Goal: Task Accomplishment & Management: Complete application form

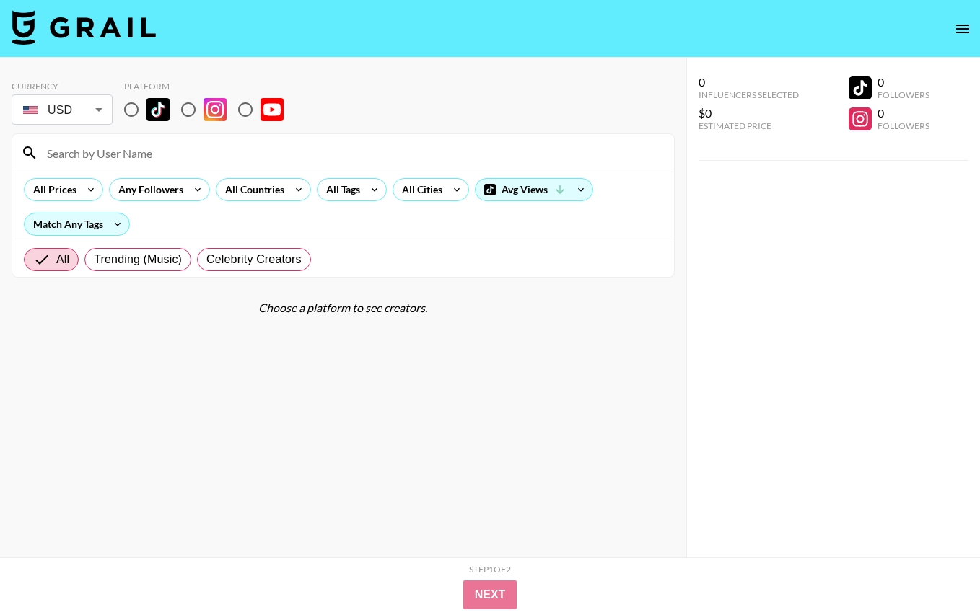
click at [135, 104] on input "radio" at bounding box center [131, 110] width 30 height 30
radio input "true"
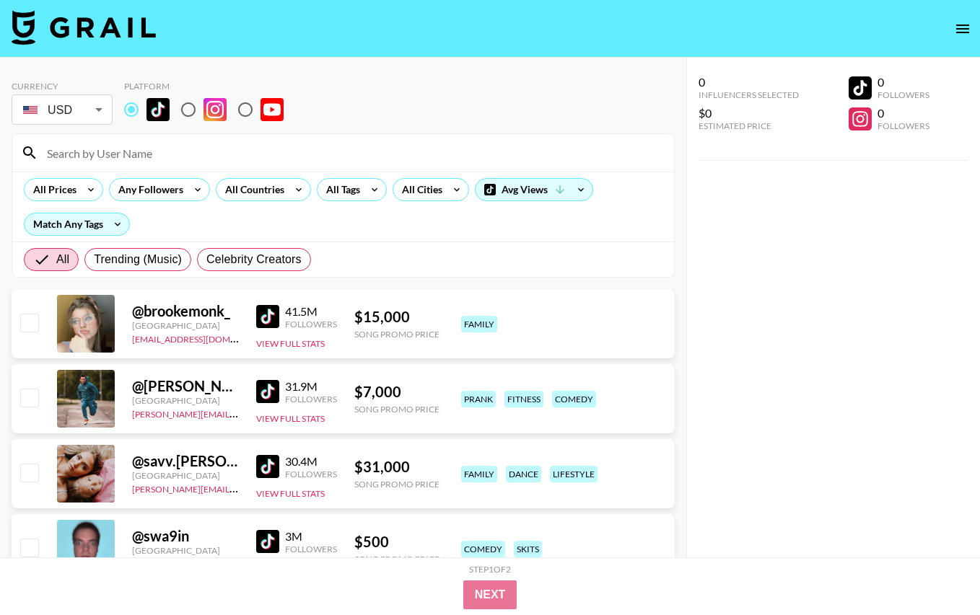
click at [142, 151] on input at bounding box center [351, 152] width 627 height 23
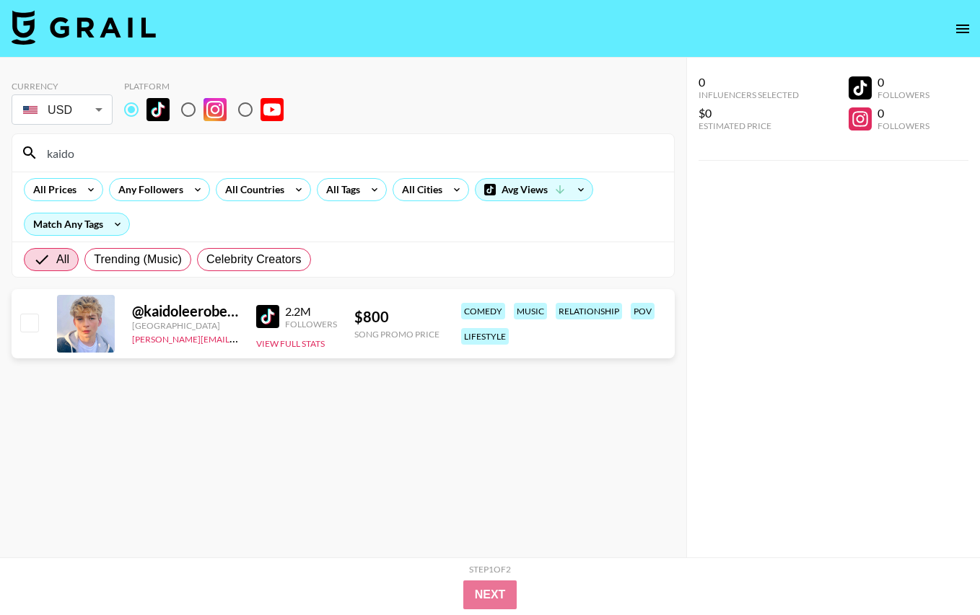
type input "kaido"
click at [30, 325] on input "checkbox" at bounding box center [28, 322] width 17 height 17
checkbox input "true"
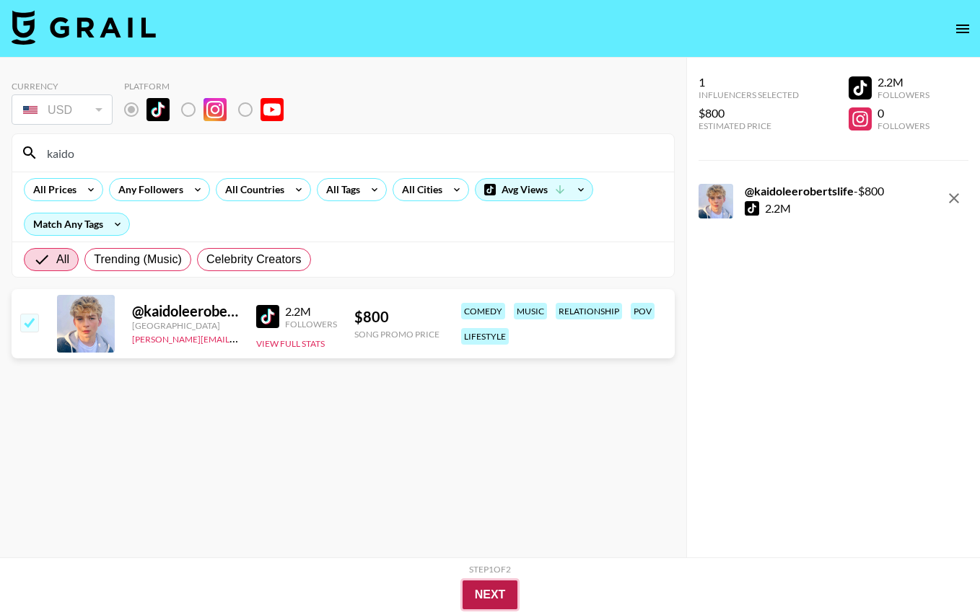
click at [472, 592] on button "Next" at bounding box center [490, 595] width 56 height 29
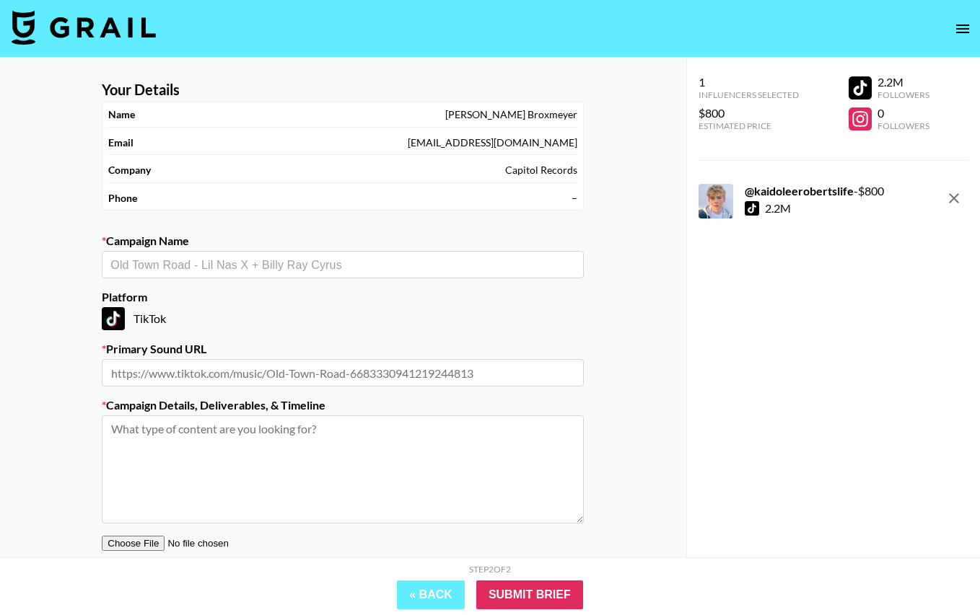
click at [184, 375] on input "text" at bounding box center [343, 372] width 482 height 27
paste input "https://www.tiktok.com/music/Shot-Callin-7501073452147050513"
click at [427, 273] on div "​" at bounding box center [343, 264] width 482 height 27
type input "https://www.tiktok.com/music/Shot-Callin-7501073452147050513"
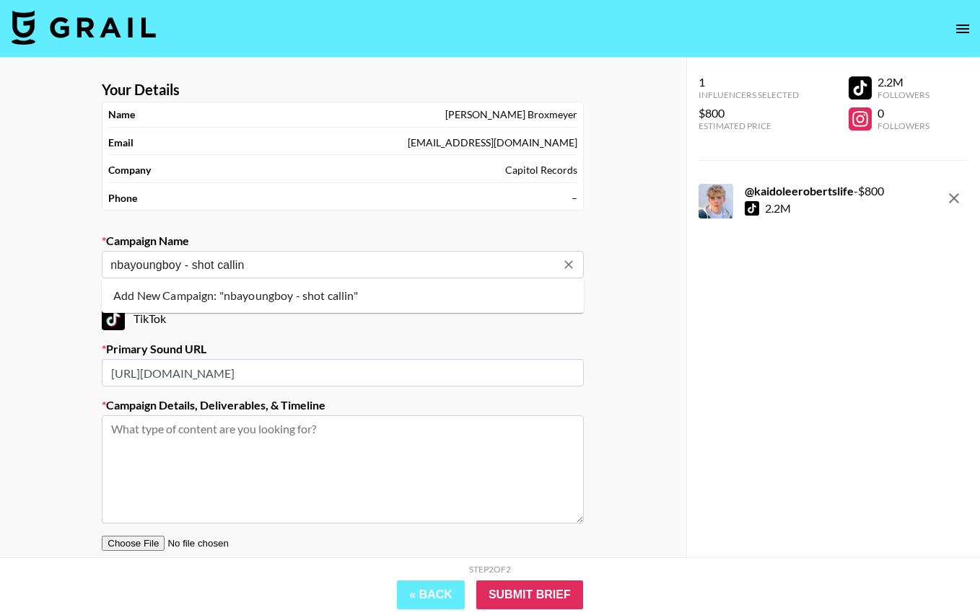
click at [256, 299] on li "Add New Campaign: "nbayoungboy - shot callin"" at bounding box center [343, 295] width 482 height 23
type input "nbayoungboy - shot callin"
click at [227, 372] on input "https://www.tiktok.com/music/Shot-Callin-7501073452147050513" at bounding box center [343, 372] width 482 height 27
click at [245, 444] on textarea at bounding box center [343, 470] width 482 height 108
paste textarea "https://www.tiktok.com/@yunggarvith/video/7547794478707363086"
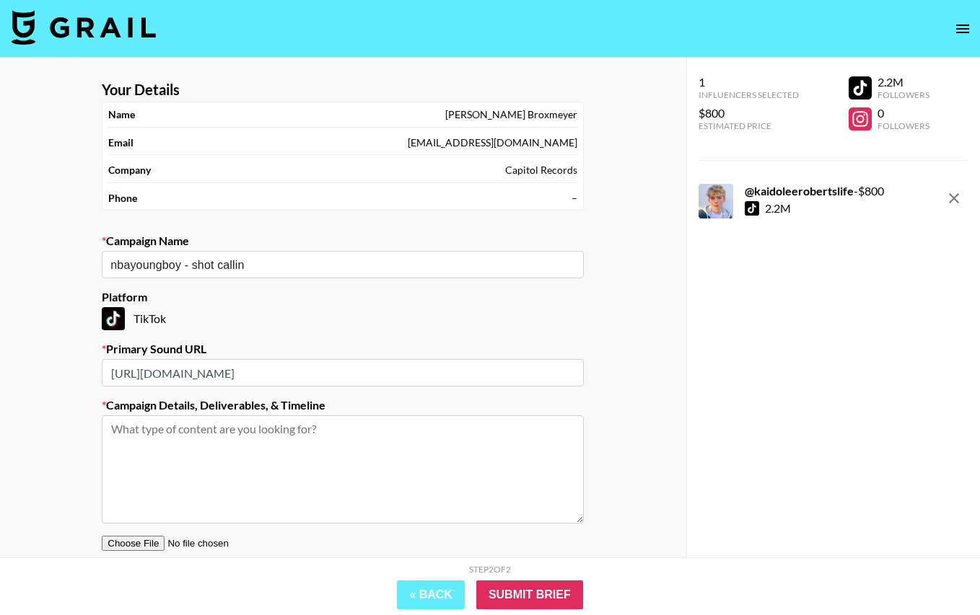
type textarea "https://www.tiktok.com/@yunggarvith/video/7547794478707363086"
type textarea "R"
paste textarea "https://www.tiktok.com/@yunggarvith/video/7547794478707363086"
click at [232, 448] on textarea "Aggressive lip sync: https://www.tiktok.com/@yunggarvith/video/7547794478707363…" at bounding box center [343, 470] width 482 height 108
click at [522, 459] on textarea "Aggressive lip sync like this: https://www.tiktok.com/@yunggarvith/video/754779…" at bounding box center [343, 470] width 482 height 108
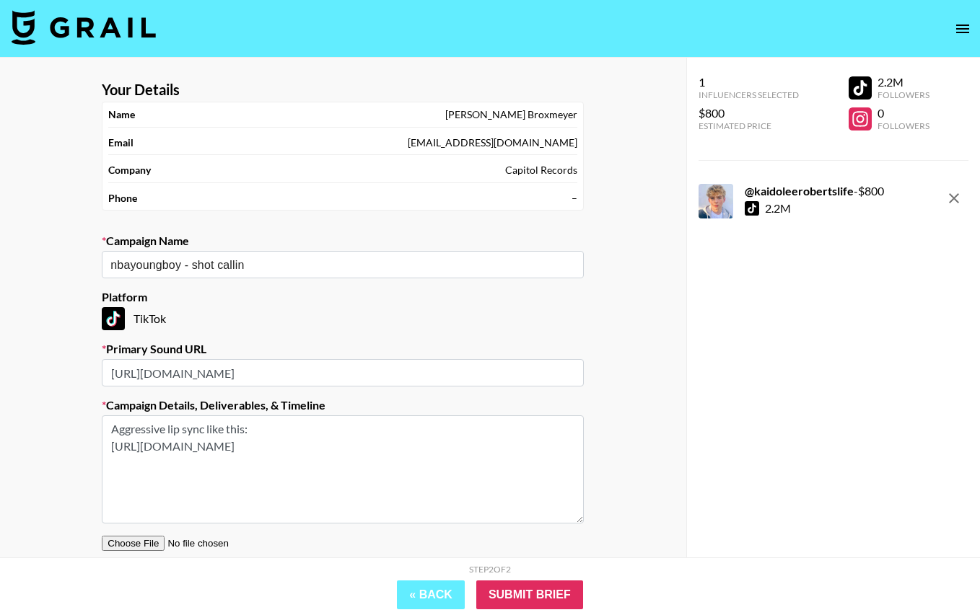
click at [326, 432] on textarea "Aggressive lip sync like this: https://www.tiktok.com/@yunggarvith/video/754779…" at bounding box center [343, 470] width 482 height 108
click at [510, 466] on textarea "Aggressive lip sync like this: https://www.tiktok.com/@yunggarvith/video/754779…" at bounding box center [343, 470] width 482 height 108
paste textarea "https://www.tiktok.com/@kaidoleerobertslife/video/7549038281325923597"
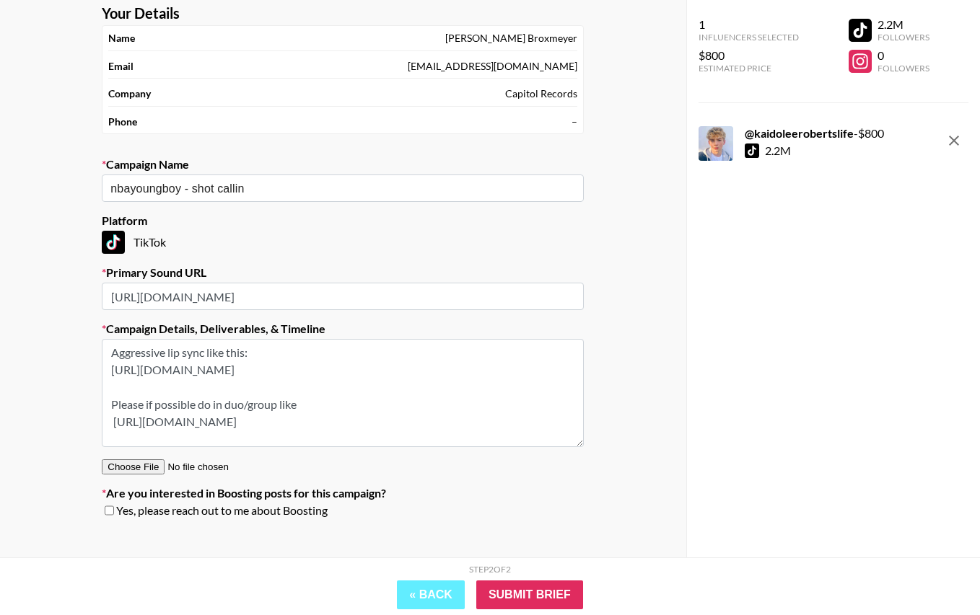
scroll to position [95, 0]
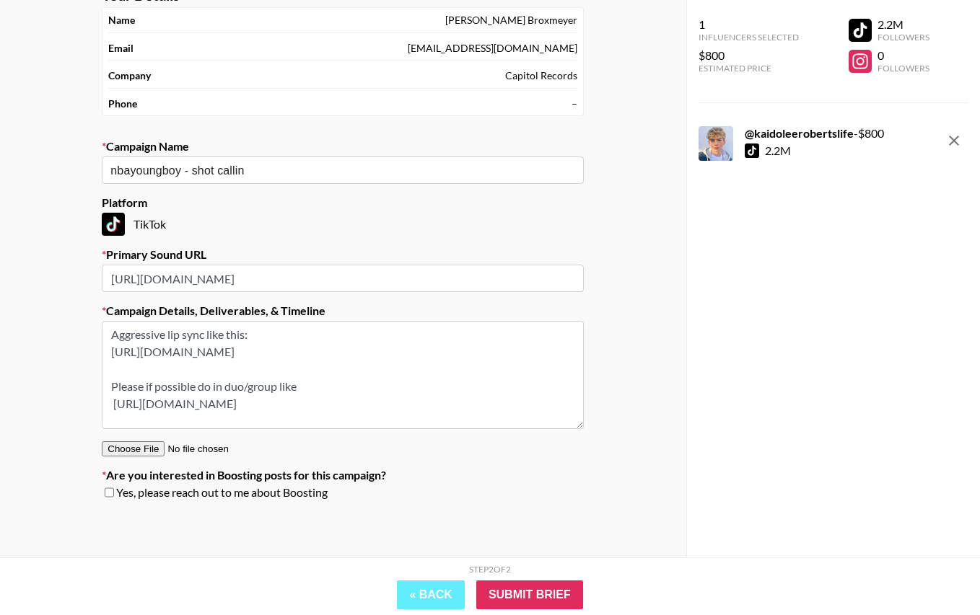
type textarea "Aggressive lip sync like this: https://www.tiktok.com/@yunggarvith/video/754779…"
click at [108, 492] on input "checkbox" at bounding box center [109, 493] width 9 height 10
checkbox input "true"
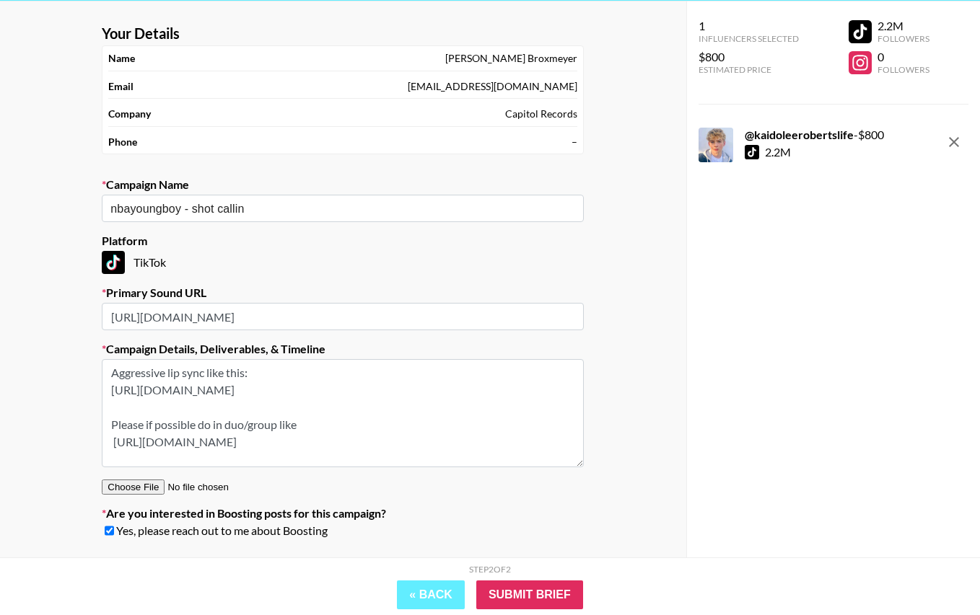
scroll to position [0, 0]
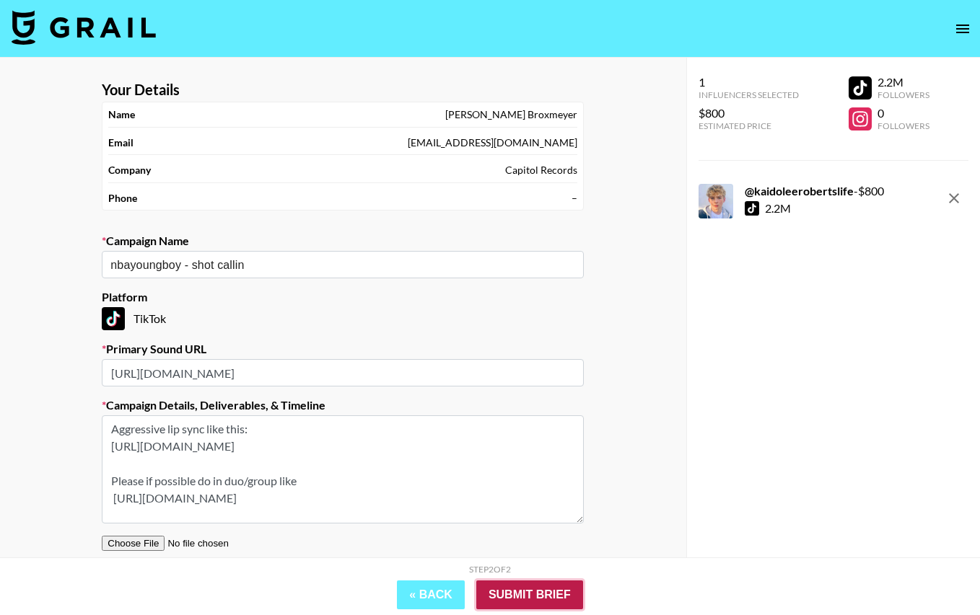
click at [554, 593] on input "Submit Brief" at bounding box center [529, 595] width 107 height 29
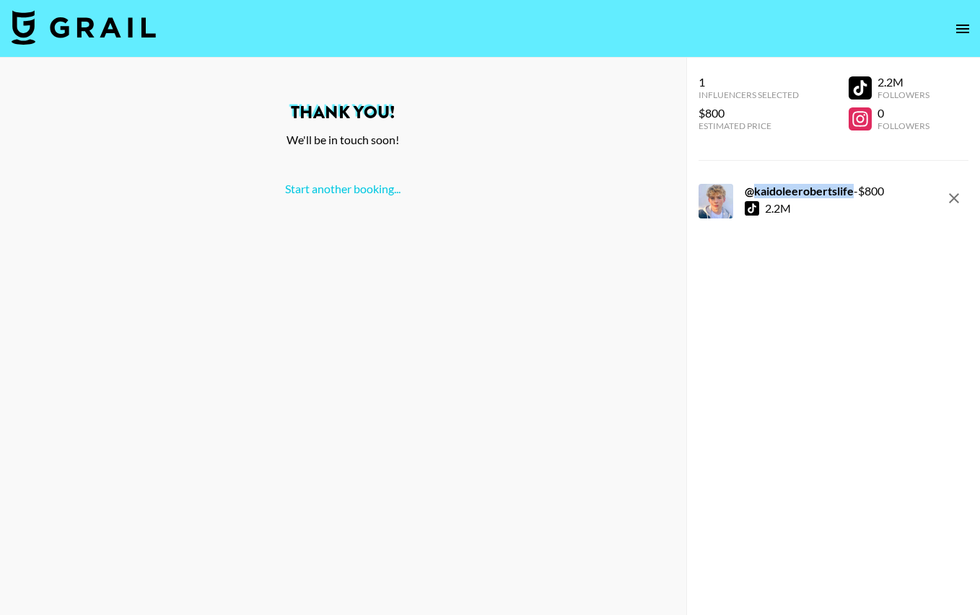
drag, startPoint x: 756, startPoint y: 190, endPoint x: 852, endPoint y: 192, distance: 96.0
click at [852, 192] on div "@ kaidoleerobertslife - $ 800" at bounding box center [814, 191] width 139 height 14
copy strong "kaidoleerobertslife"
click at [366, 189] on link "Start another booking..." at bounding box center [342, 189] width 115 height 14
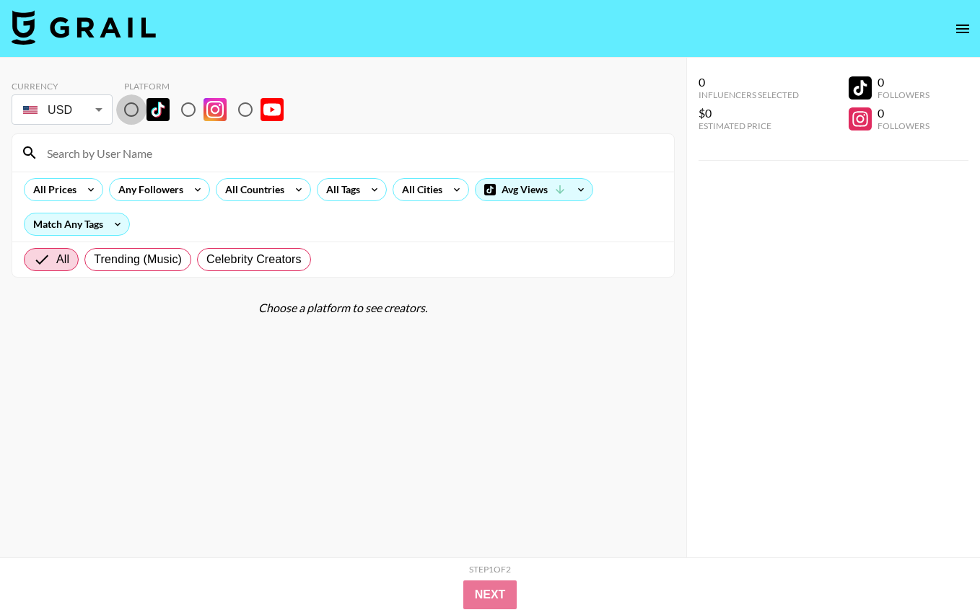
click at [129, 113] on input "radio" at bounding box center [131, 110] width 30 height 30
radio input "true"
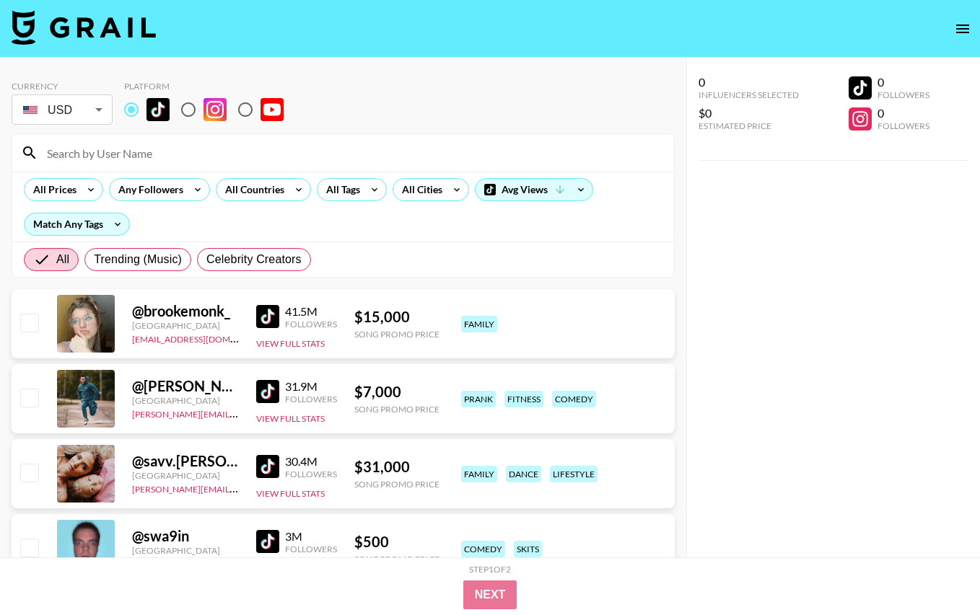
click at [152, 156] on input at bounding box center [351, 152] width 627 height 23
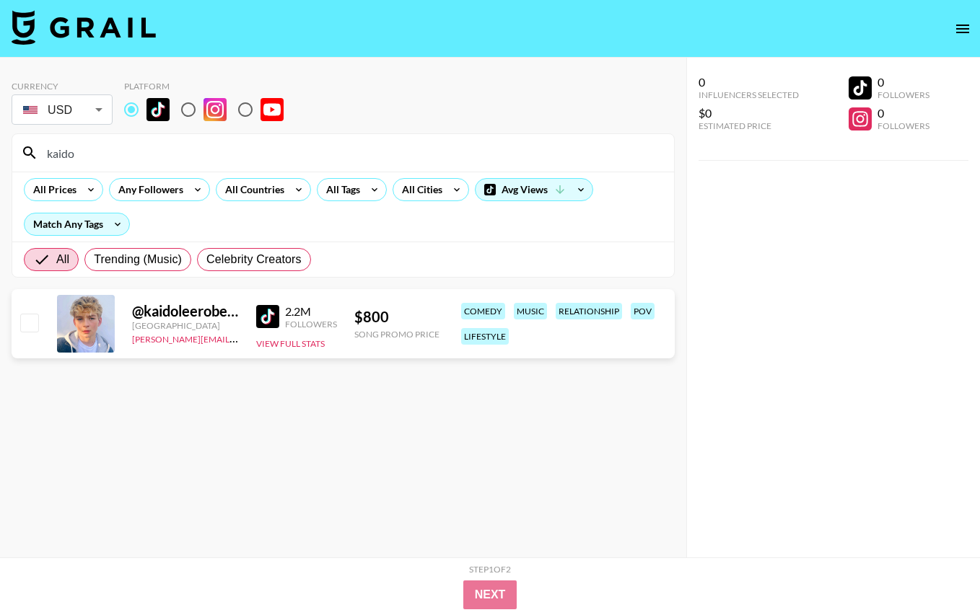
type input "kaido"
